Goal: Register for event/course

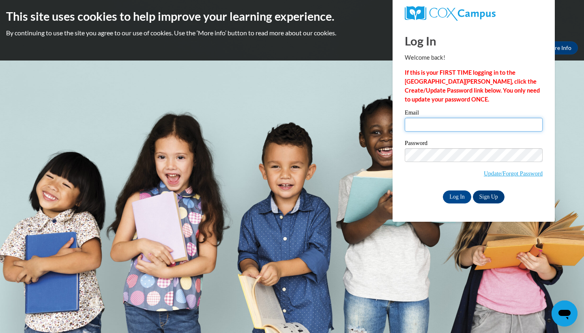
type input "jpined18@students.kennesaw.edu"
click at [460, 197] on input "Log In" at bounding box center [457, 196] width 28 height 13
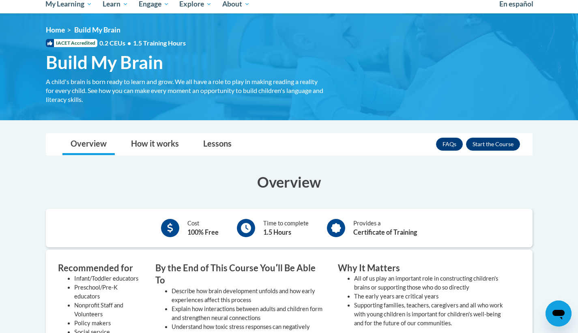
scroll to position [94, 0]
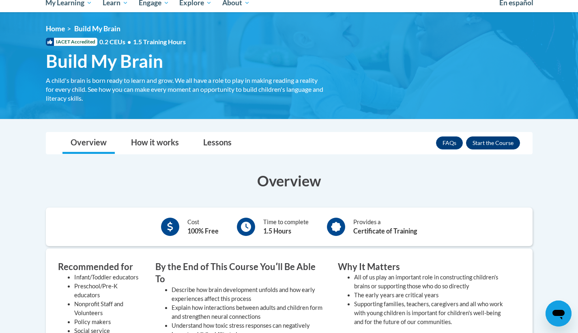
click at [496, 138] on button "Enroll" at bounding box center [493, 142] width 54 height 13
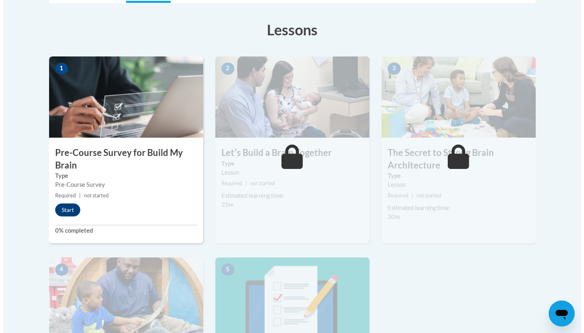
scroll to position [228, 0]
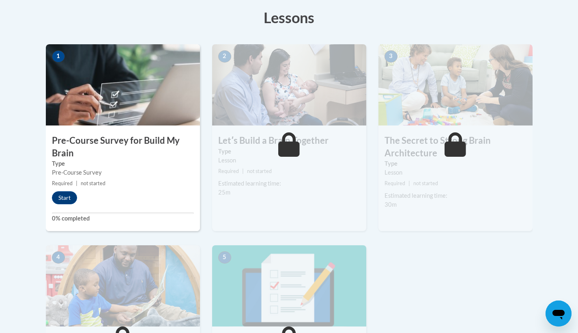
click at [131, 194] on div "1 Pre-Course Survey for Build My Brain Type Pre-Course Survey Required | not st…" at bounding box center [123, 137] width 154 height 187
click at [71, 200] on button "Start" at bounding box center [64, 197] width 25 height 13
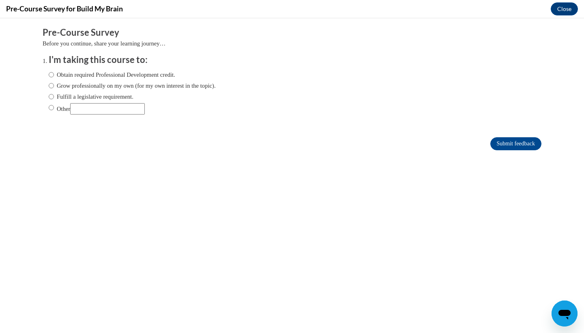
scroll to position [0, 0]
click at [63, 70] on label "Obtain required Professional Development credit." at bounding box center [112, 74] width 127 height 9
click at [54, 70] on input "Obtain required Professional Development credit." at bounding box center [51, 74] width 5 height 9
radio input "true"
click at [524, 144] on input "Submit feedback" at bounding box center [515, 143] width 51 height 13
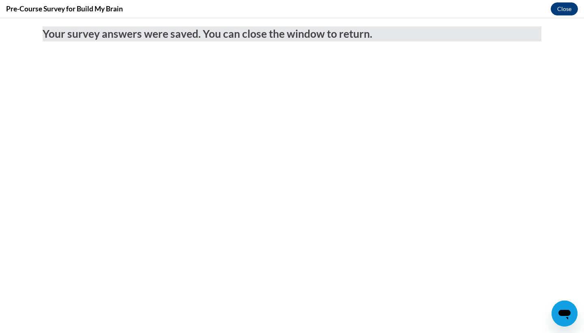
click at [572, 4] on button "Close" at bounding box center [564, 8] width 27 height 13
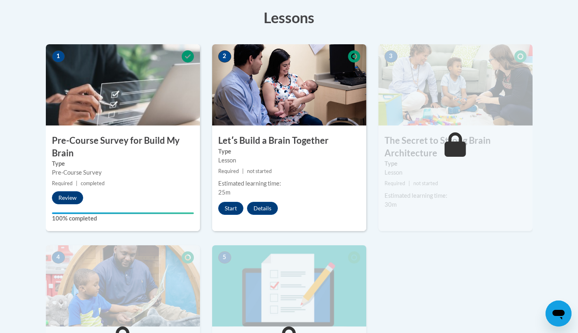
click at [232, 215] on div "2 Letʹs Build a Brain Together Type Lesson Required | not started Estimated lea…" at bounding box center [289, 137] width 154 height 187
click at [232, 210] on button "Start" at bounding box center [230, 208] width 25 height 13
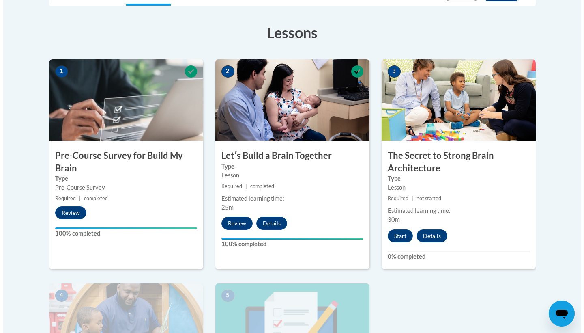
scroll to position [218, 0]
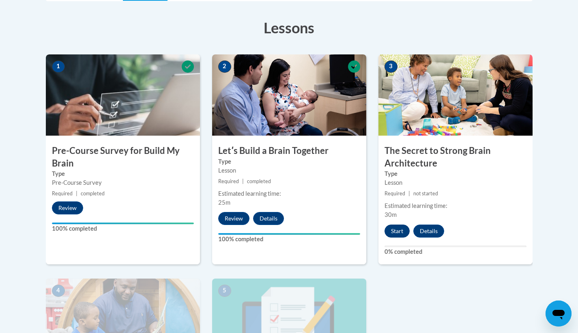
click at [398, 231] on button "Start" at bounding box center [397, 230] width 25 height 13
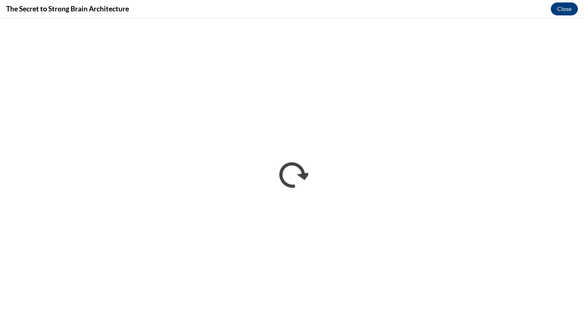
scroll to position [0, 0]
